Goal: Task Accomplishment & Management: Manage account settings

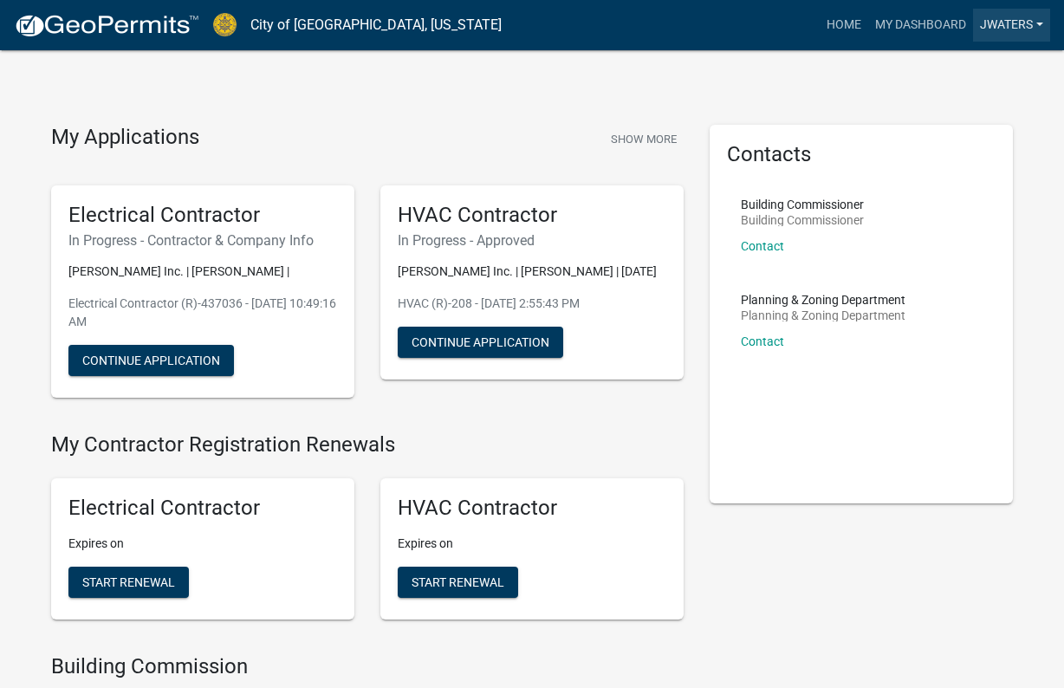
click at [1023, 29] on link "Jwaters" at bounding box center [1011, 25] width 77 height 33
click at [962, 132] on link "Logout" at bounding box center [981, 128] width 139 height 42
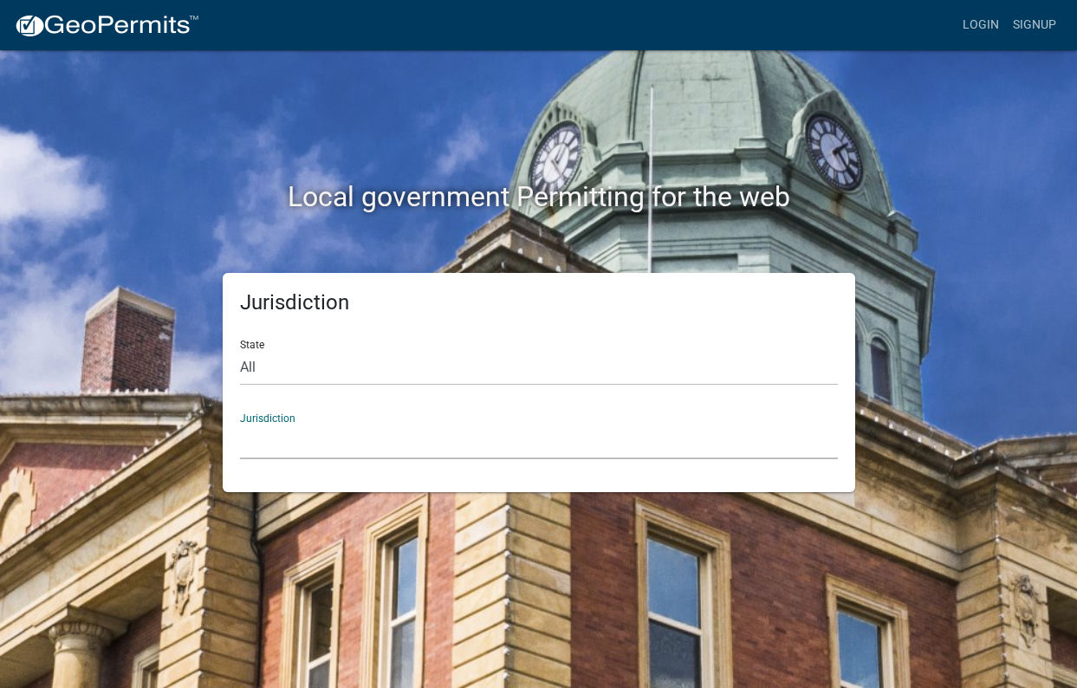
click at [334, 452] on select "[GEOGRAPHIC_DATA], [US_STATE] [GEOGRAPHIC_DATA], [US_STATE][PERSON_NAME][GEOGRA…" at bounding box center [539, 442] width 598 height 36
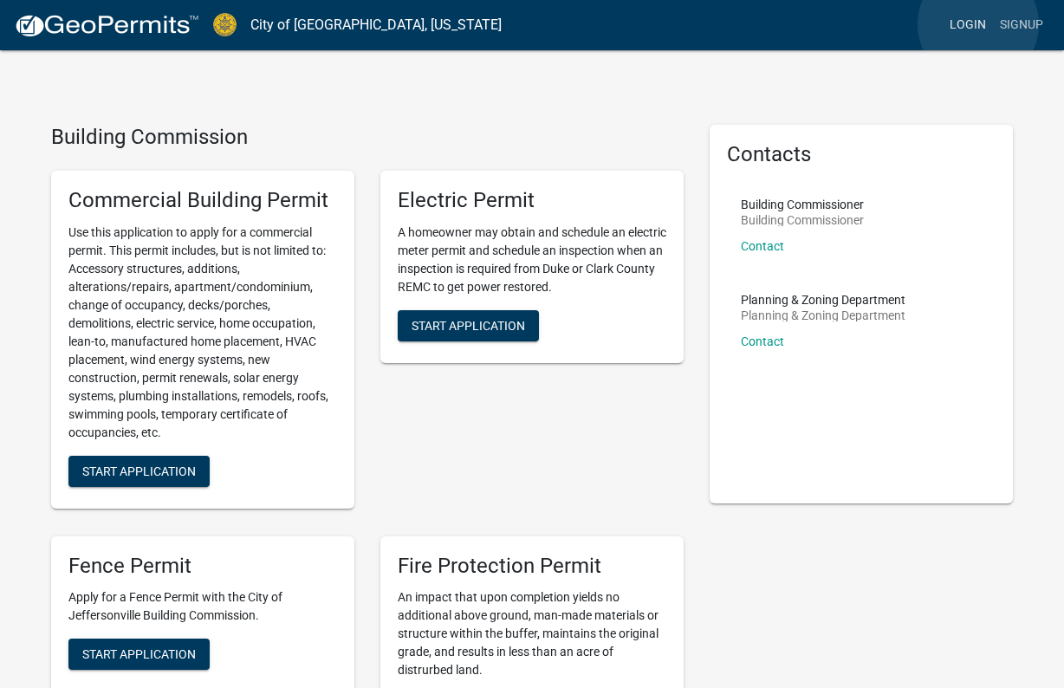
click at [979, 24] on link "Login" at bounding box center [968, 25] width 50 height 33
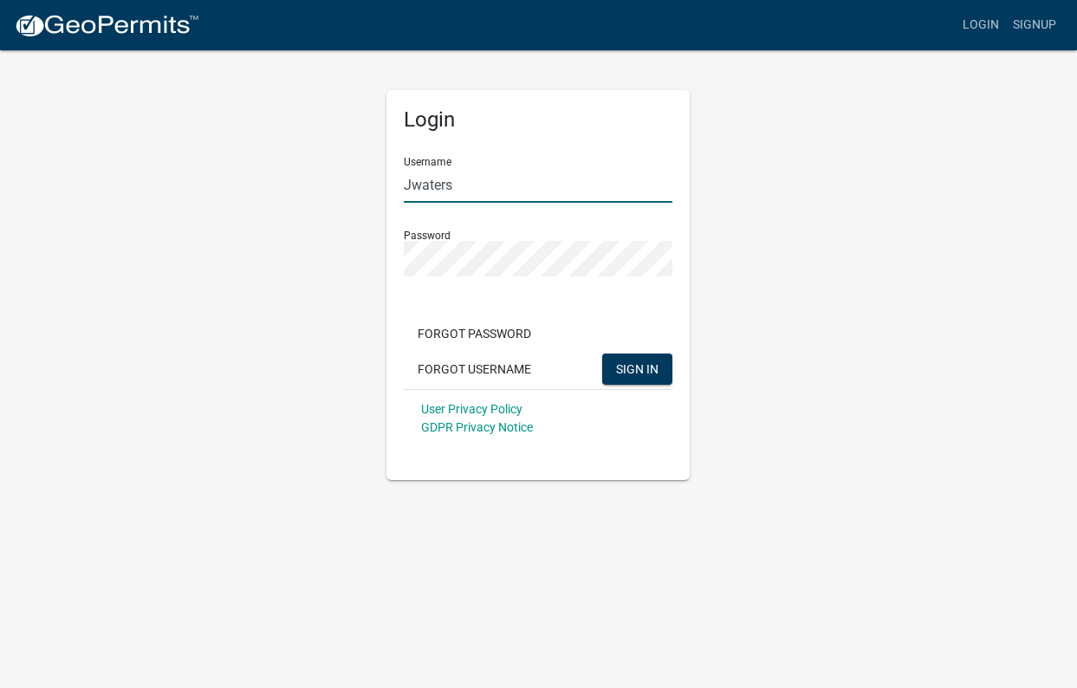
click at [469, 183] on input "Jwaters" at bounding box center [538, 185] width 269 height 36
type input "Jwatershvac"
click at [619, 365] on span "SIGN IN" at bounding box center [637, 368] width 42 height 14
click at [387, 252] on div "Login Username Jwatershvac Password Forgot Password Forgot Username SIGN IN Use…" at bounding box center [538, 285] width 303 height 390
click at [874, 251] on div "Login Username Jwatershvac Password Forgot Password Forgot Username SIGN IN Use…" at bounding box center [539, 265] width 988 height 432
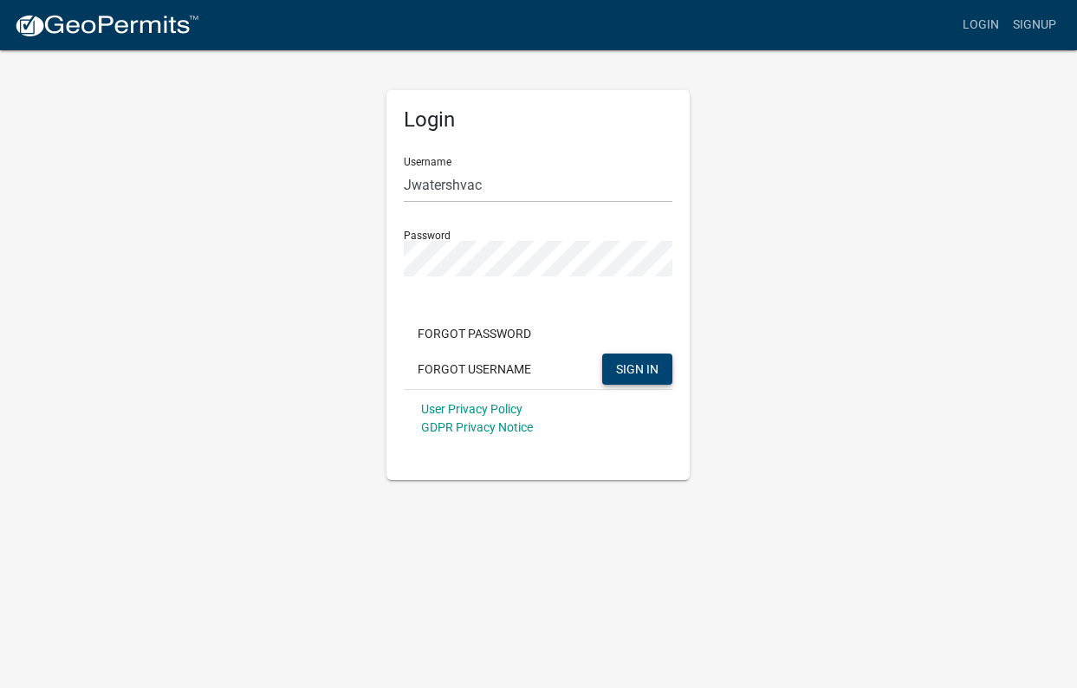
click at [634, 365] on span "SIGN IN" at bounding box center [637, 368] width 42 height 14
